Goal: Transaction & Acquisition: Purchase product/service

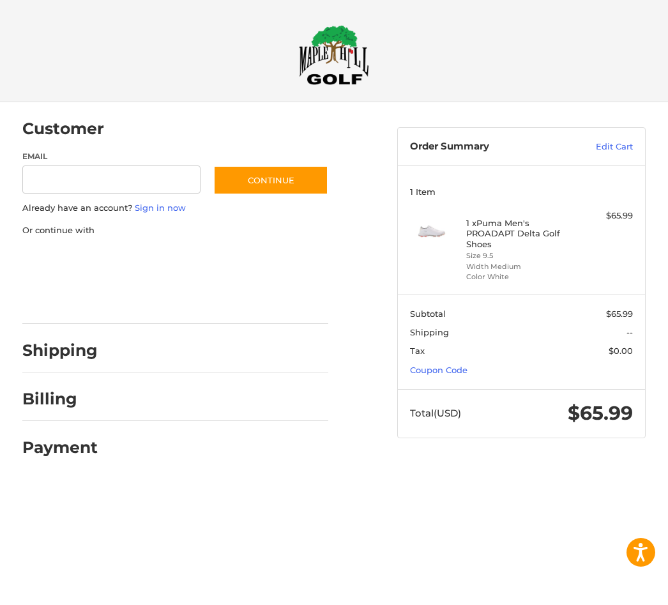
click at [499, 231] on h4 "1 x Puma Men's PROADAPT Delta Golf Shoes" at bounding box center [520, 233] width 108 height 31
click at [460, 227] on figure at bounding box center [438, 245] width 56 height 73
